Goal: Book appointment/travel/reservation

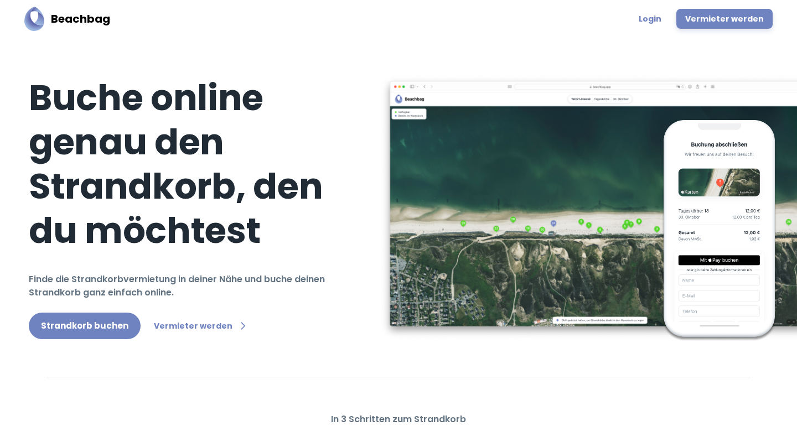
click at [87, 313] on link "Strandkorb buchen" at bounding box center [85, 326] width 112 height 27
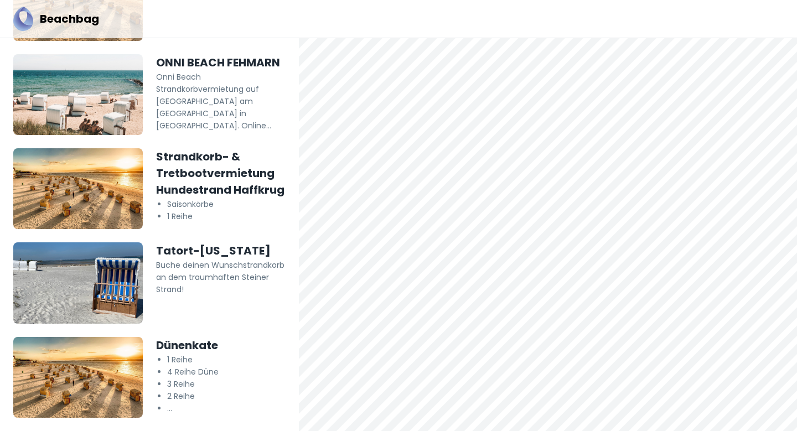
scroll to position [226, 0]
click at [78, 283] on img at bounding box center [78, 282] width 130 height 81
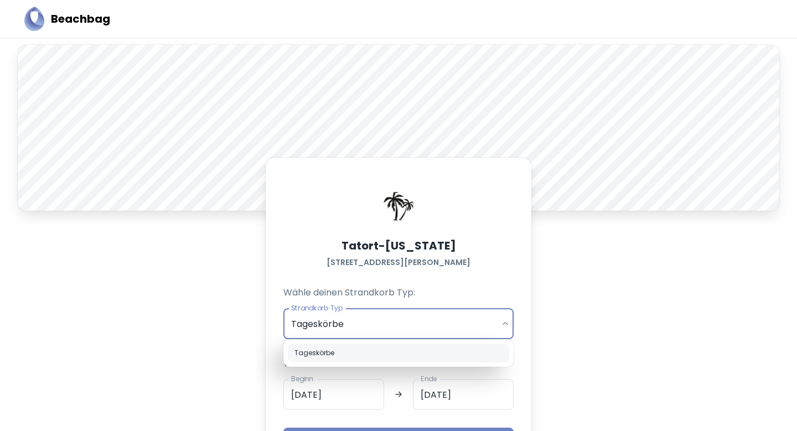
click at [360, 327] on body "Beachbag A Tatort-[US_STATE] [STREET_ADDRESS] deinen Strandkorb Typ: Strandkorb…" at bounding box center [398, 215] width 797 height 431
click at [360, 327] on div at bounding box center [398, 215] width 797 height 431
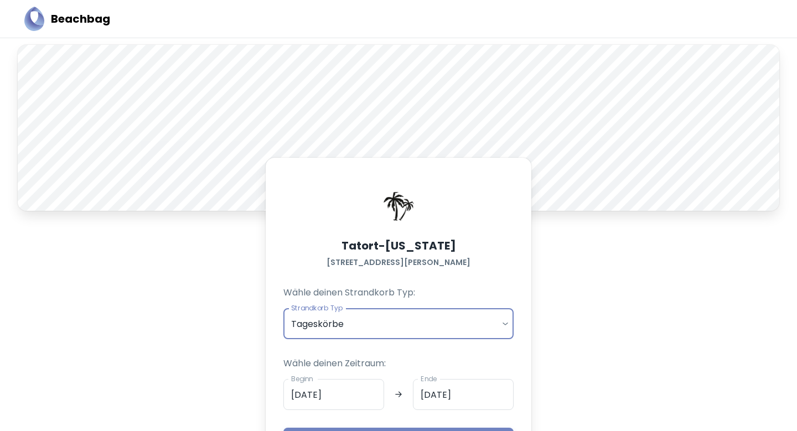
scroll to position [171, 0]
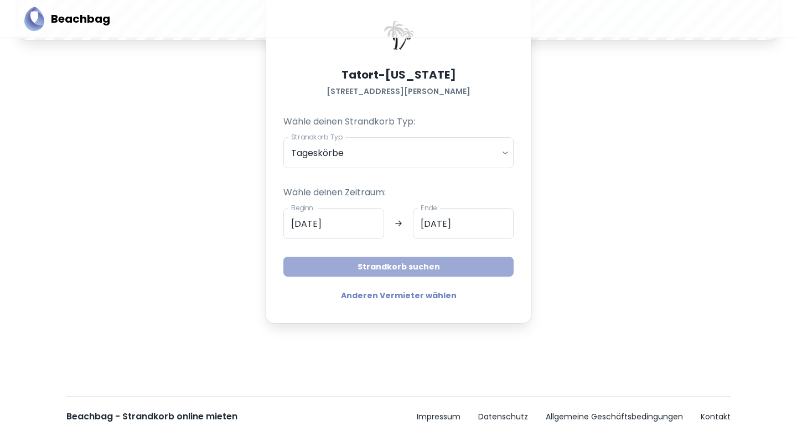
click at [369, 267] on button "Strandkorb suchen" at bounding box center [398, 267] width 230 height 20
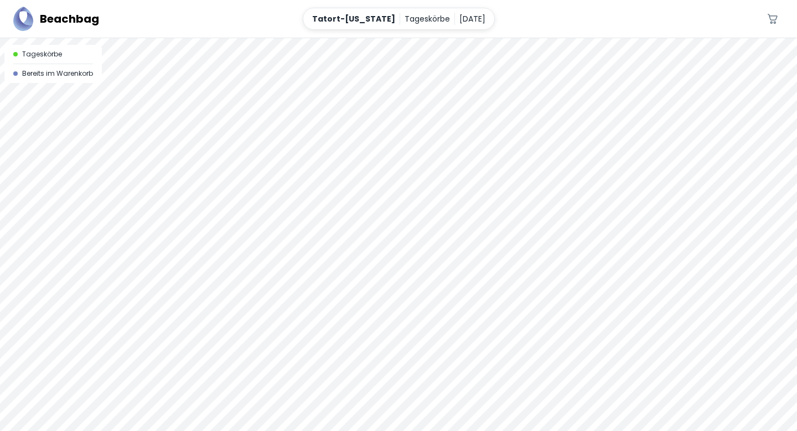
click at [509, 38] on div at bounding box center [398, 38] width 797 height 0
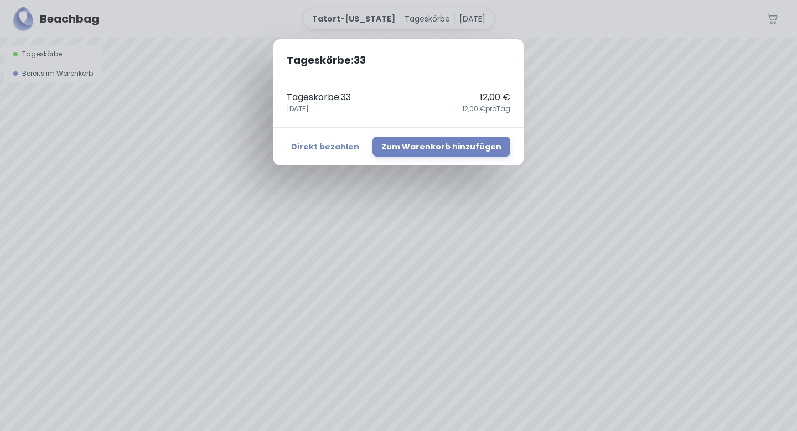
click at [557, 54] on div "Tageskörbe : 33 Tageskörbe : 33 12,00 € [DATE],00 € pro Tag Direkt bezahlen Zum…" at bounding box center [398, 215] width 797 height 431
